Goal: Register for event/course

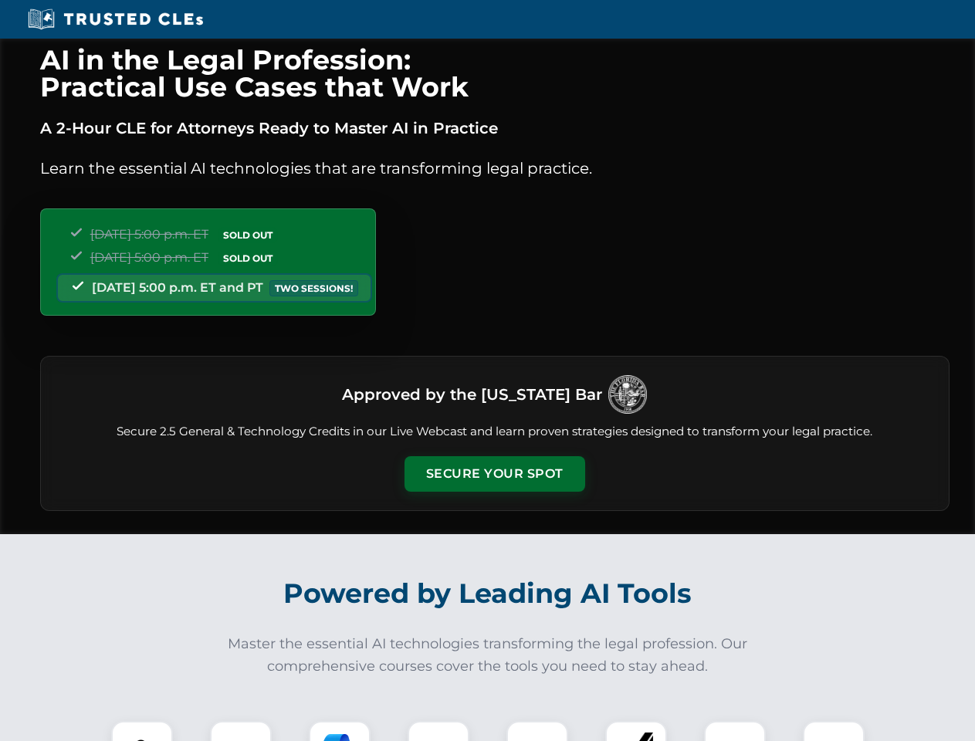
click at [494, 474] on button "Secure Your Spot" at bounding box center [494, 474] width 181 height 36
click at [142, 731] on img at bounding box center [142, 751] width 45 height 45
